Goal: Task Accomplishment & Management: Use online tool/utility

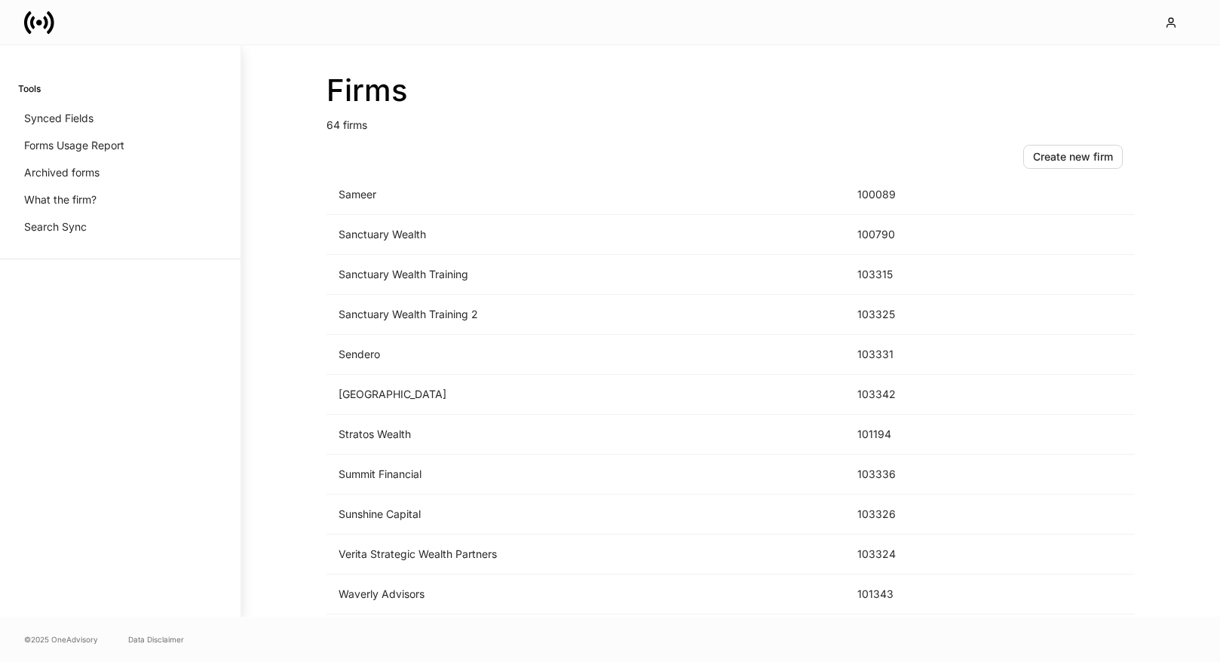
scroll to position [2190, 0]
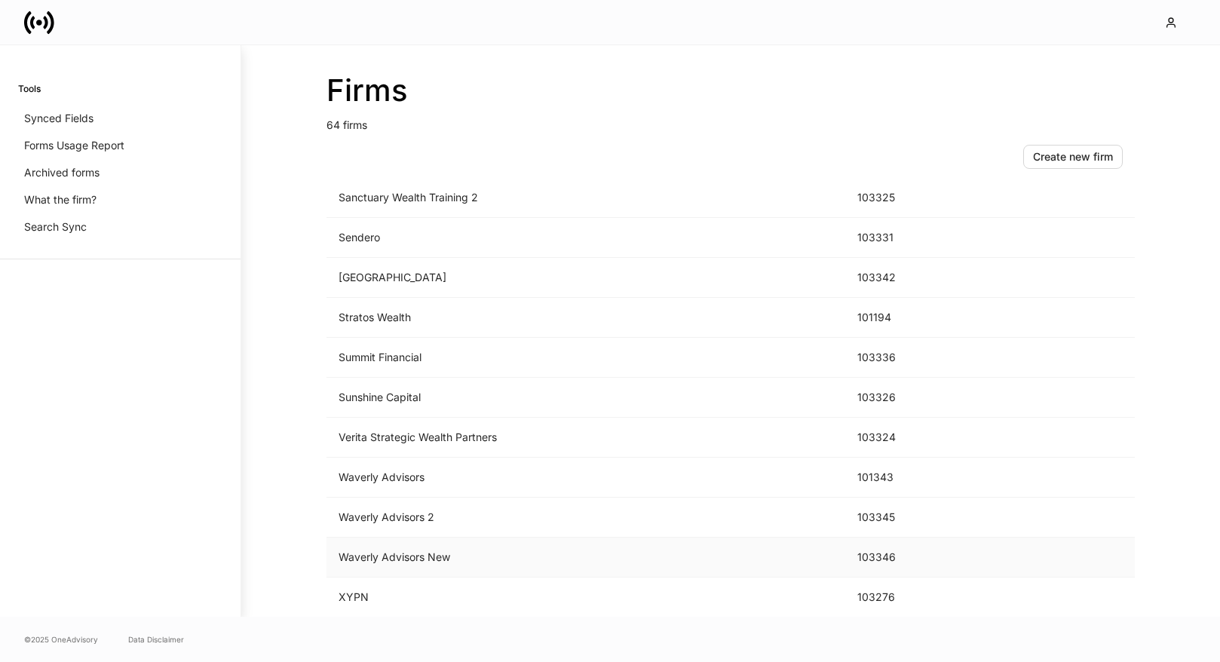
click at [481, 558] on td "Waverly Advisors New" at bounding box center [585, 557] width 519 height 40
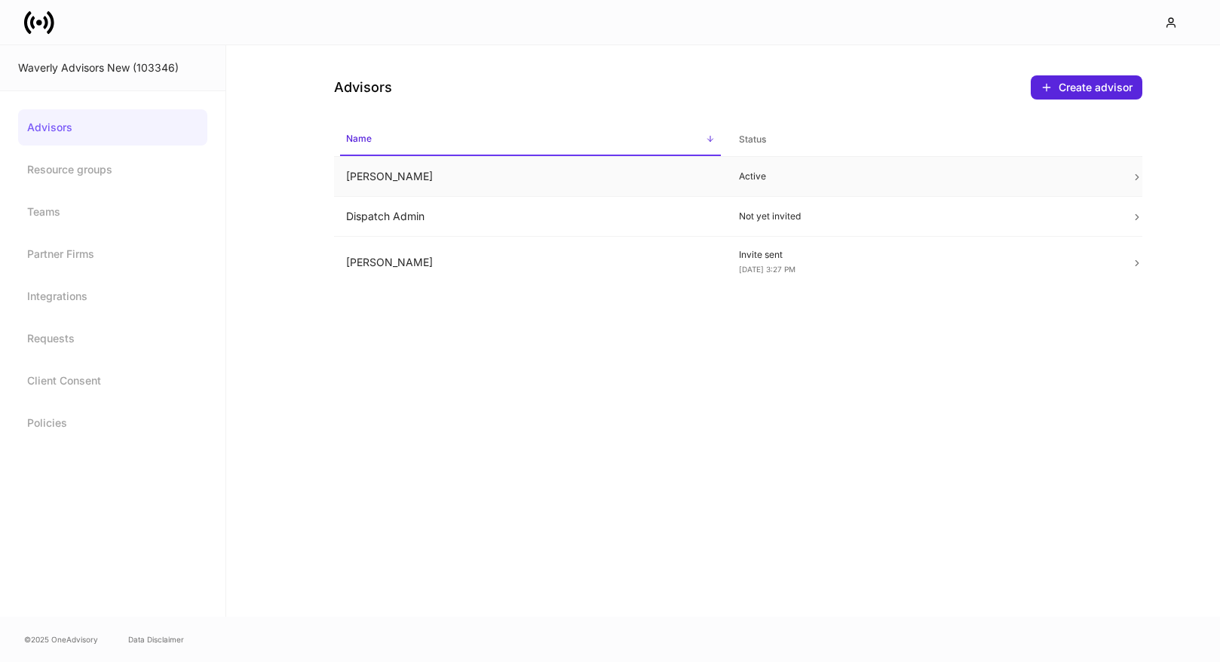
click at [733, 176] on td "Active" at bounding box center [923, 177] width 393 height 40
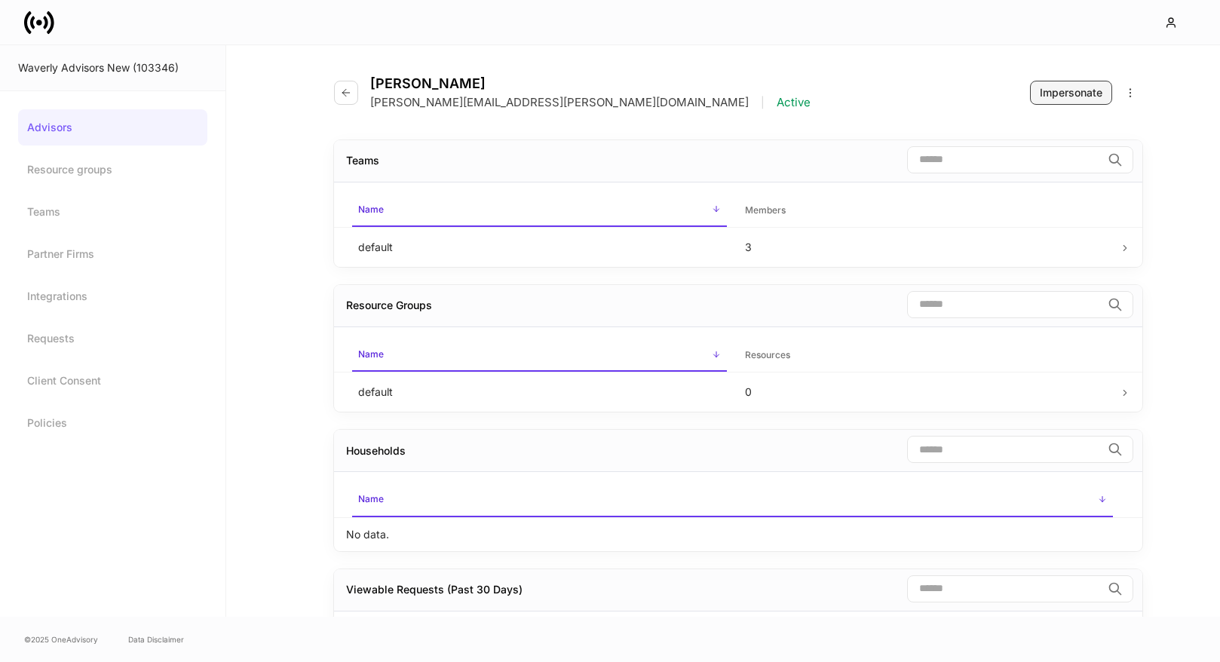
click at [1065, 96] on div "Impersonate" at bounding box center [1071, 92] width 63 height 15
